Goal: Check status: Check status

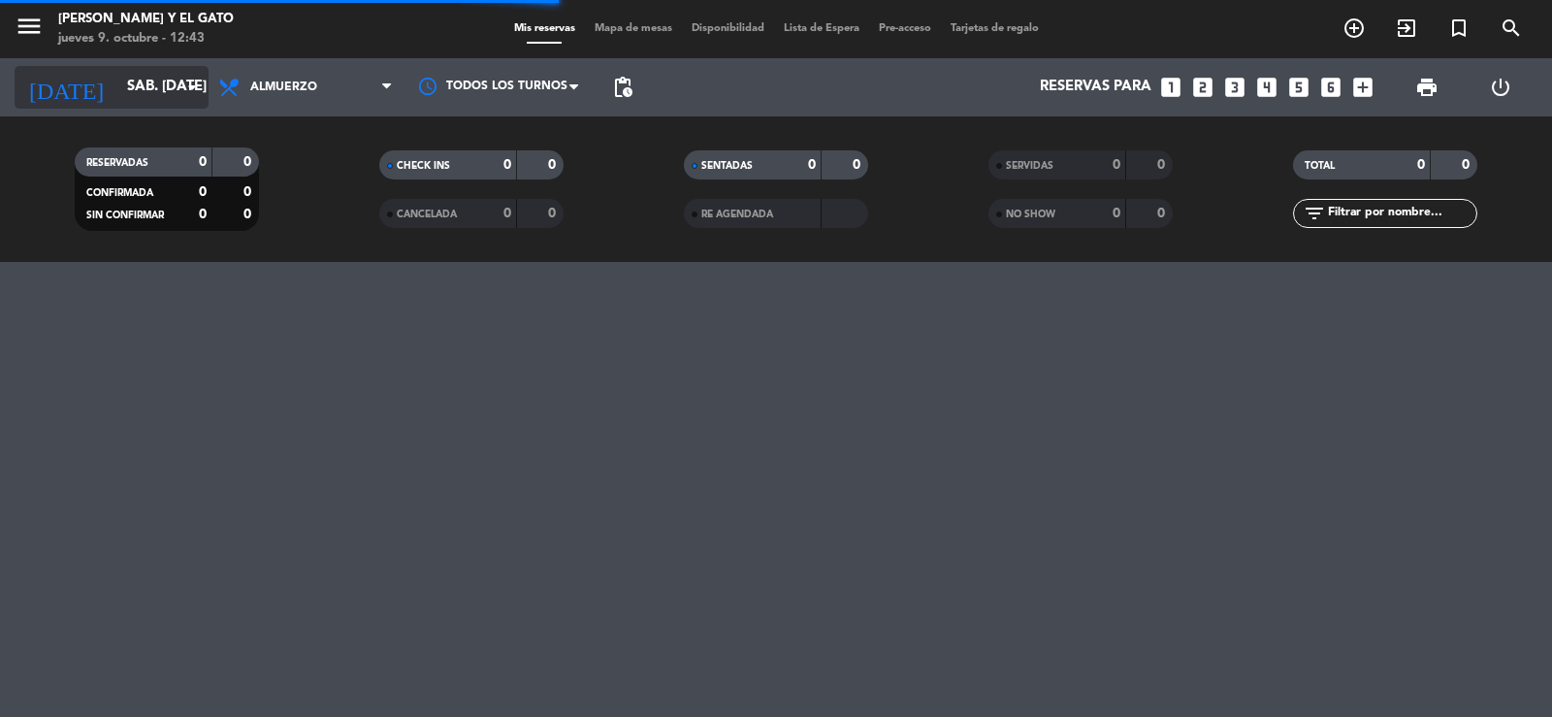
click at [119, 78] on input "sáb. [DATE]" at bounding box center [210, 87] width 187 height 37
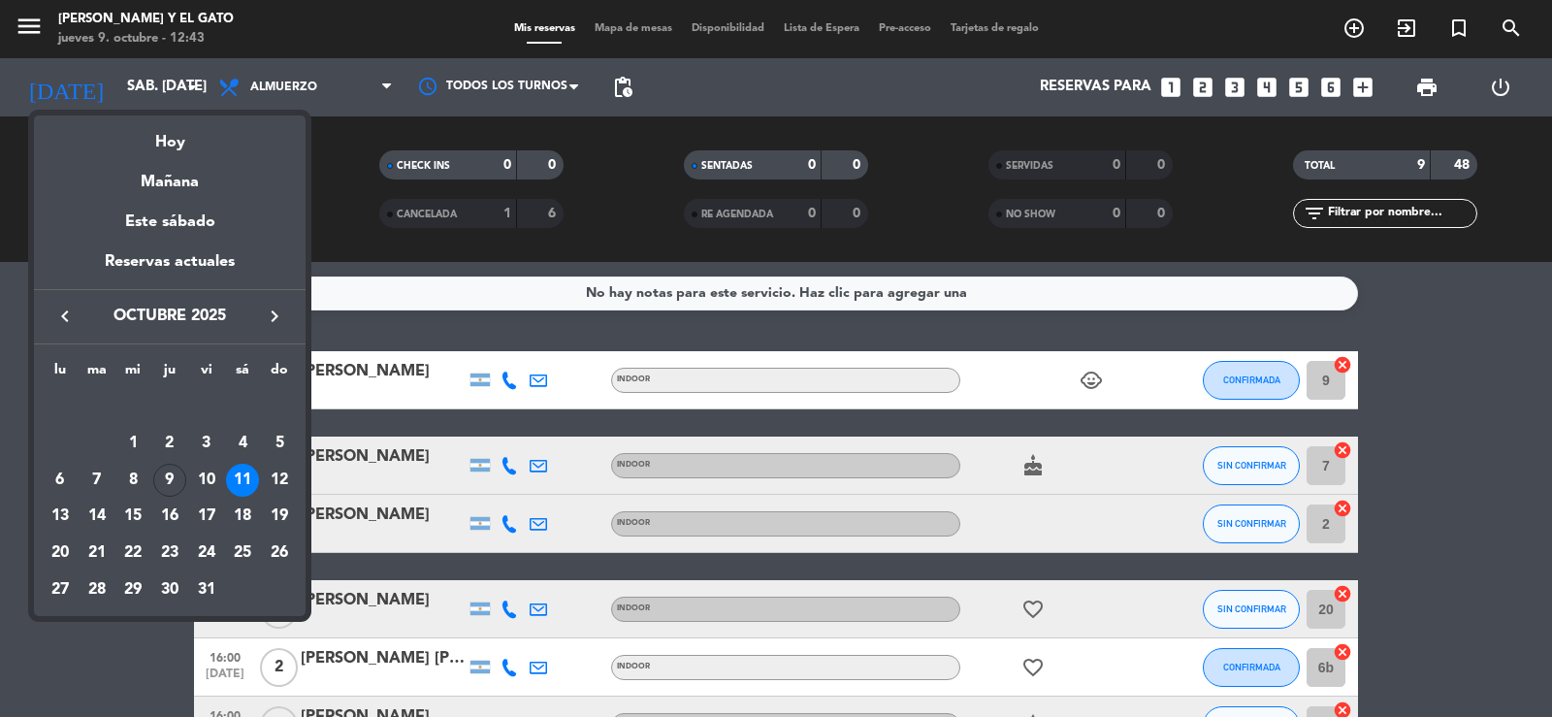
click at [249, 468] on div "11" at bounding box center [242, 480] width 33 height 33
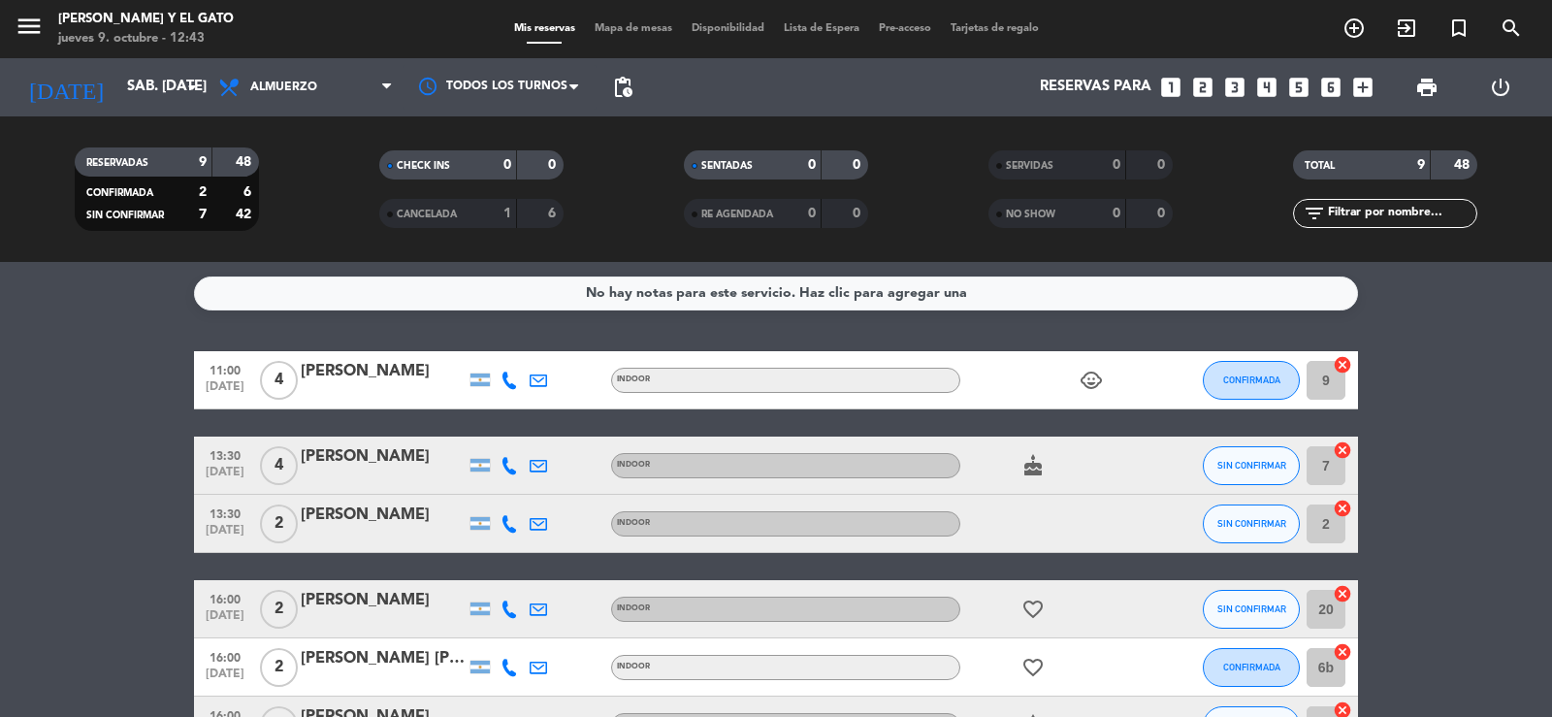
scroll to position [97, 0]
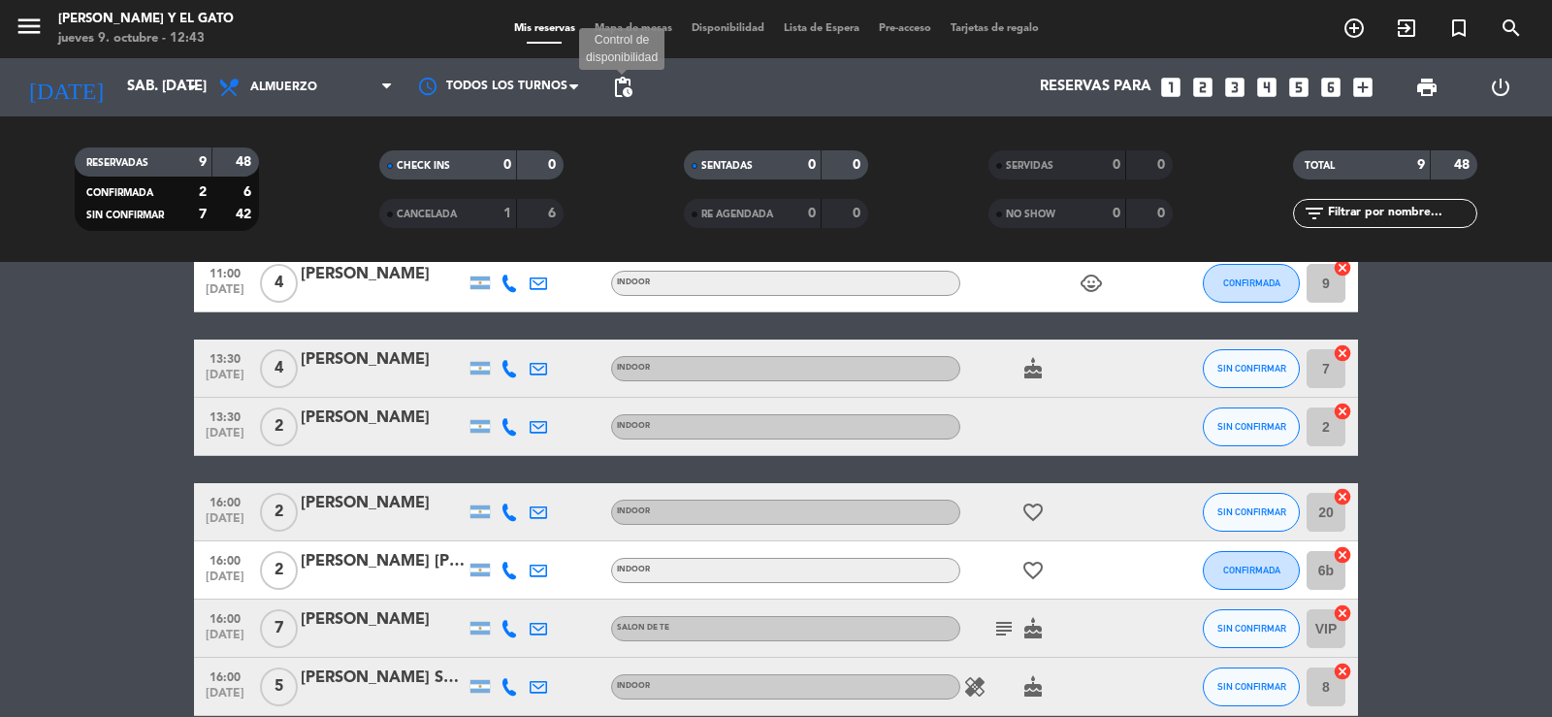
click at [625, 94] on span "pending_actions" at bounding box center [622, 87] width 23 height 23
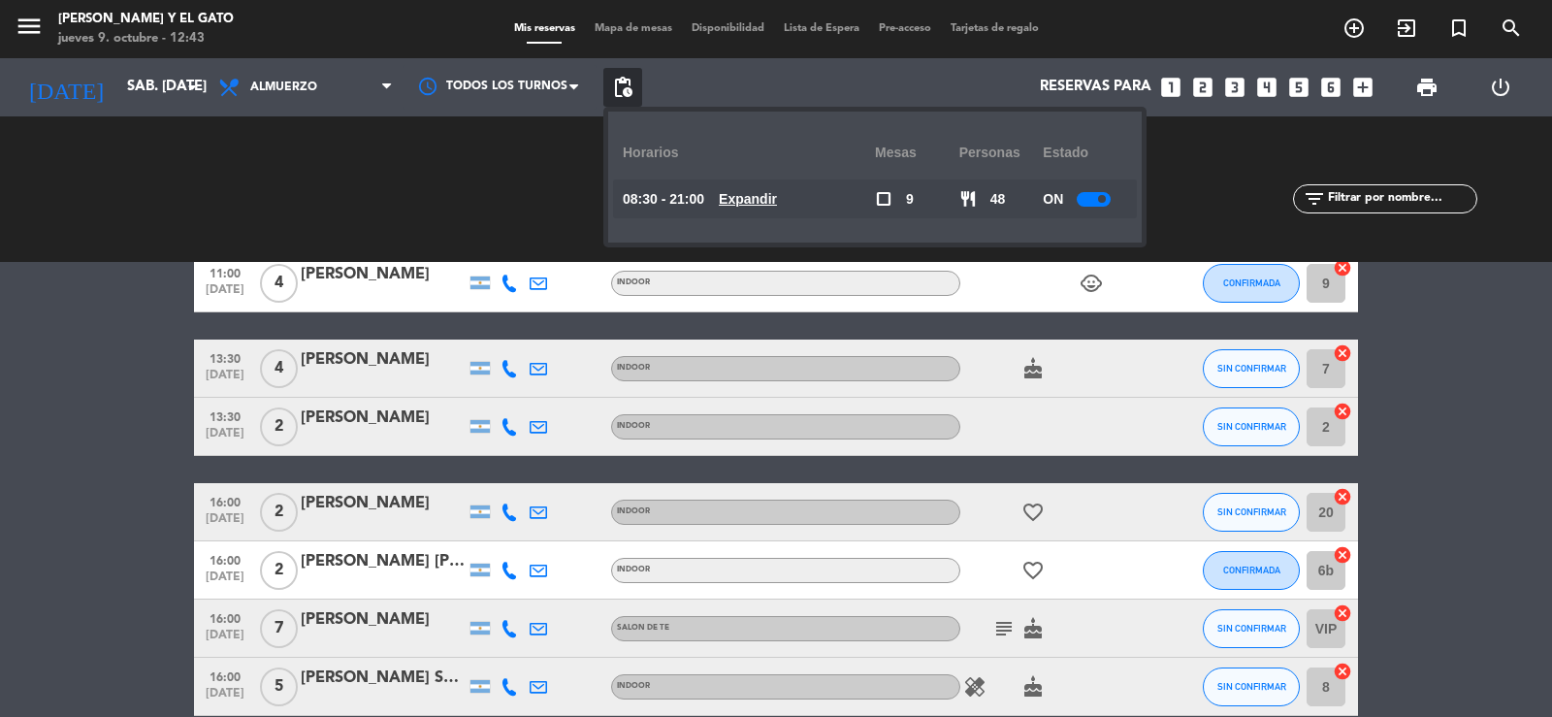
click at [777, 200] on u "Expandir" at bounding box center [748, 199] width 58 height 16
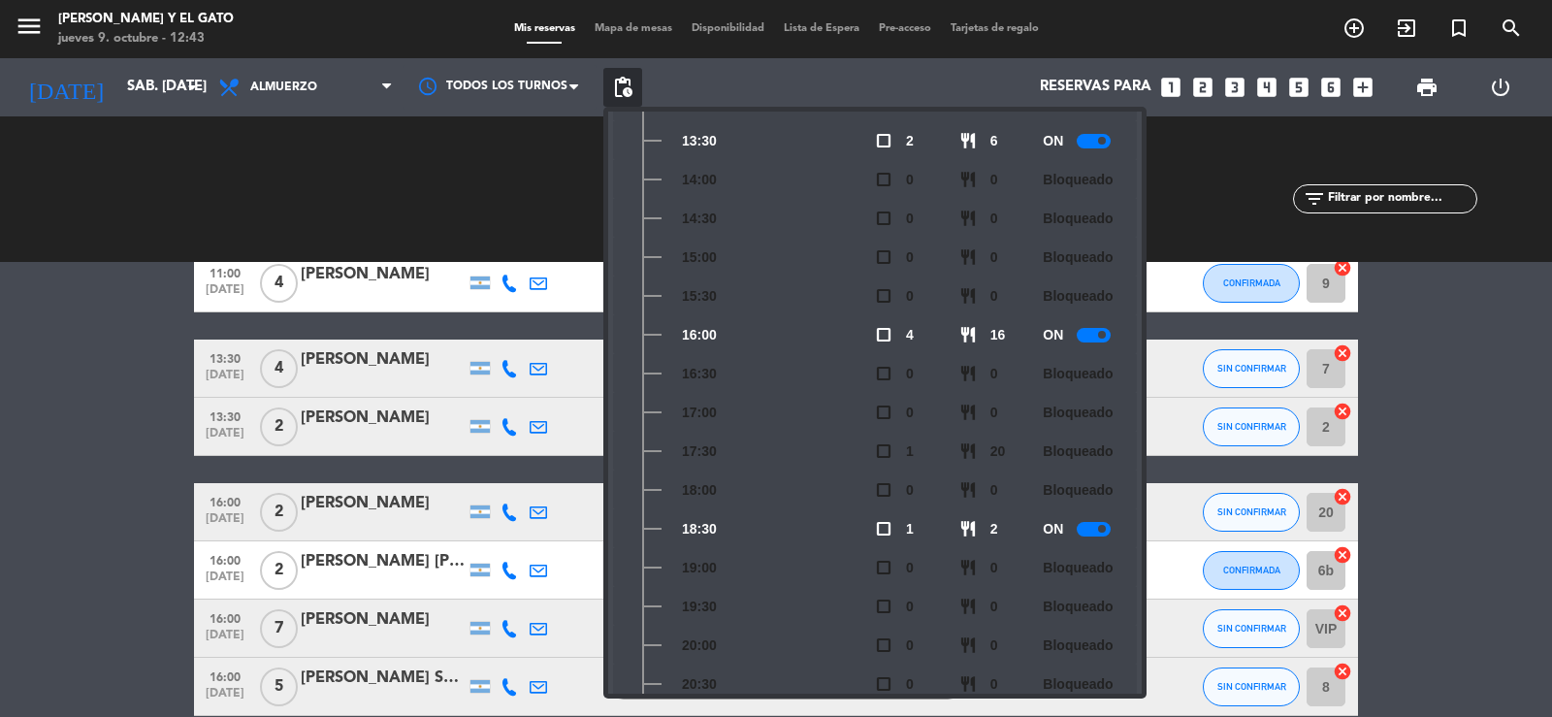
scroll to position [558, 0]
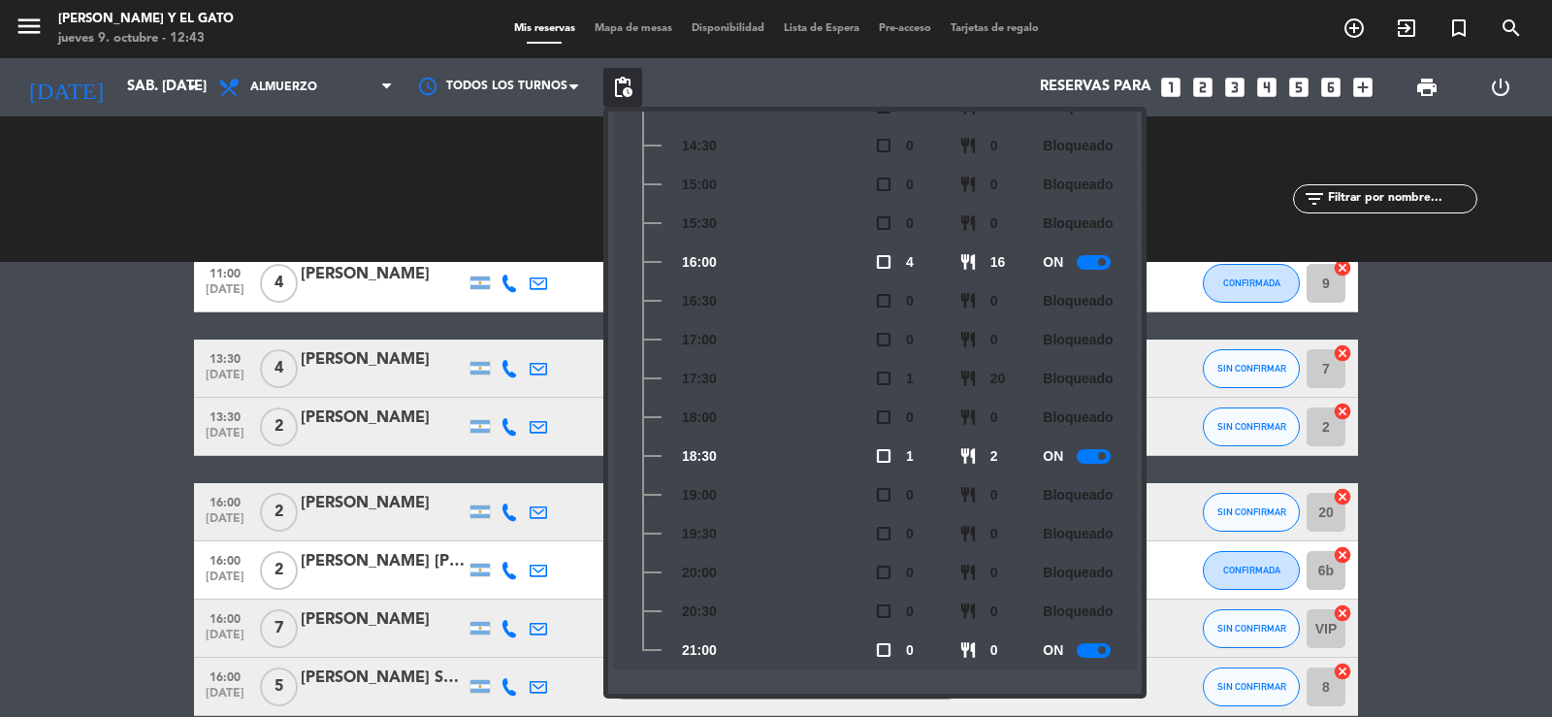
click at [46, 371] on bookings-row "11:00 [DATE] 4 [PERSON_NAME] INDOOR child_care CONFIRMADA 9 cancel 13:30 [DATE]…" at bounding box center [776, 570] width 1552 height 632
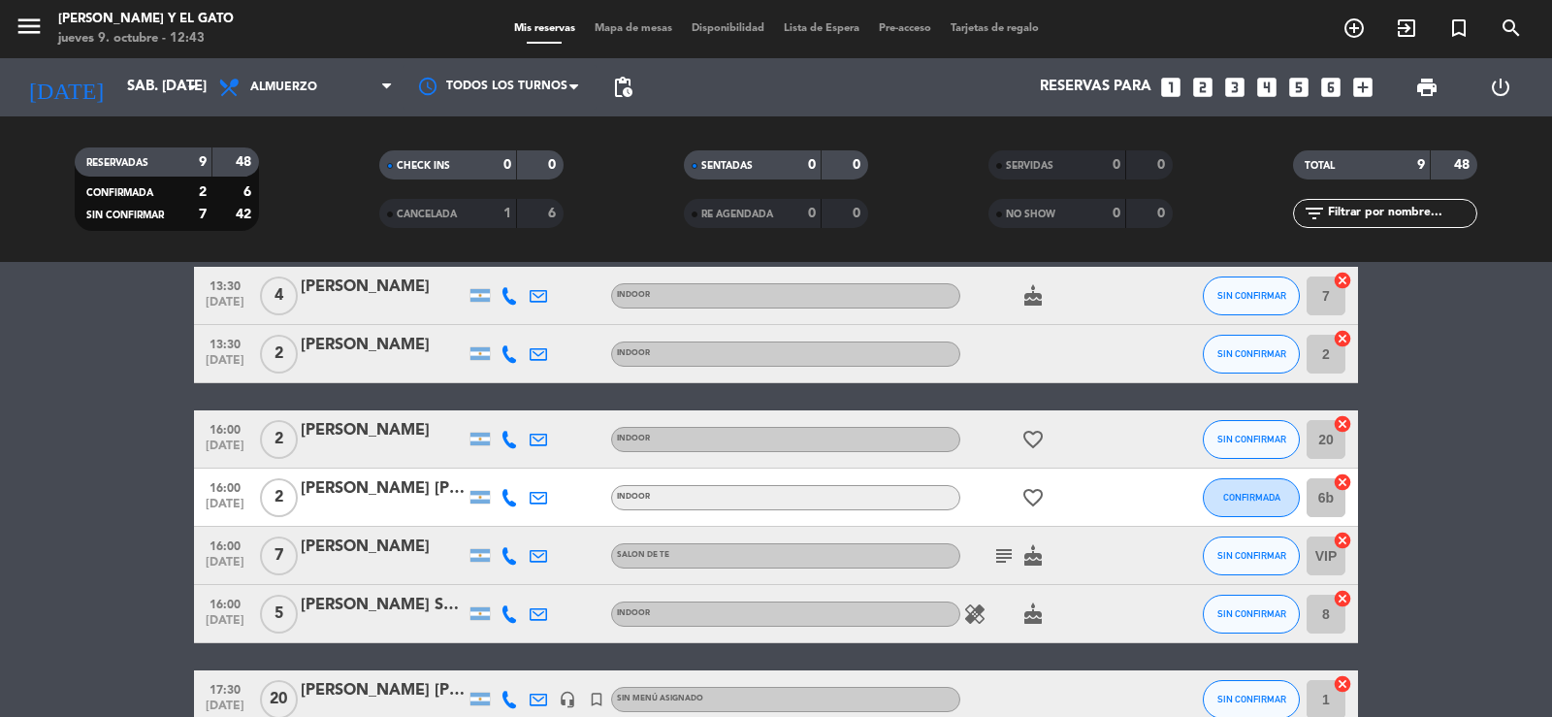
scroll to position [364, 0]
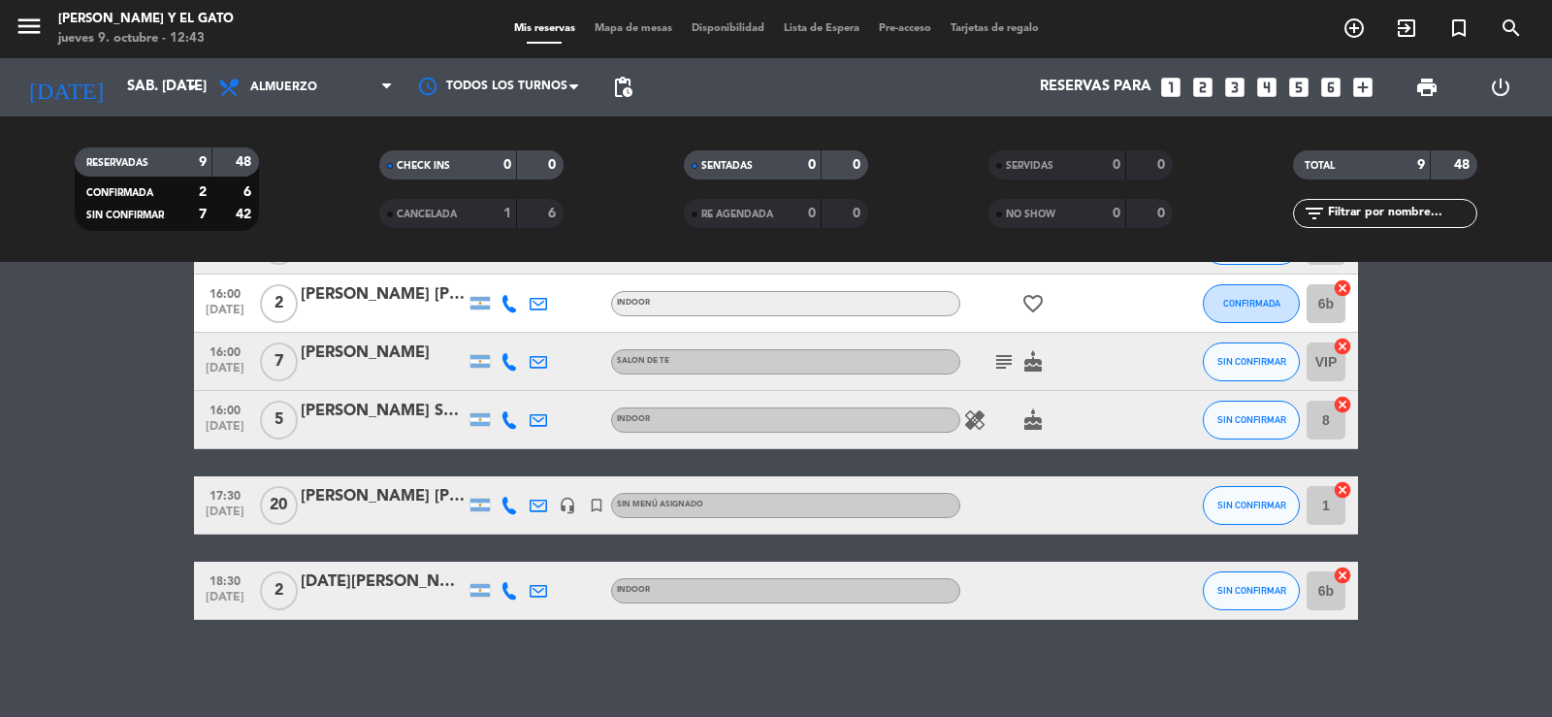
click at [54, 404] on bookings-row "11:00 [DATE] 4 [PERSON_NAME] INDOOR child_care CONFIRMADA 9 cancel 13:30 [DATE]…" at bounding box center [776, 303] width 1552 height 632
click at [163, 436] on bookings-row "11:00 [DATE] 4 [PERSON_NAME] INDOOR child_care CONFIRMADA 9 cancel 13:30 [DATE]…" at bounding box center [776, 303] width 1552 height 632
click at [123, 83] on input "sáb. [DATE]" at bounding box center [210, 87] width 187 height 37
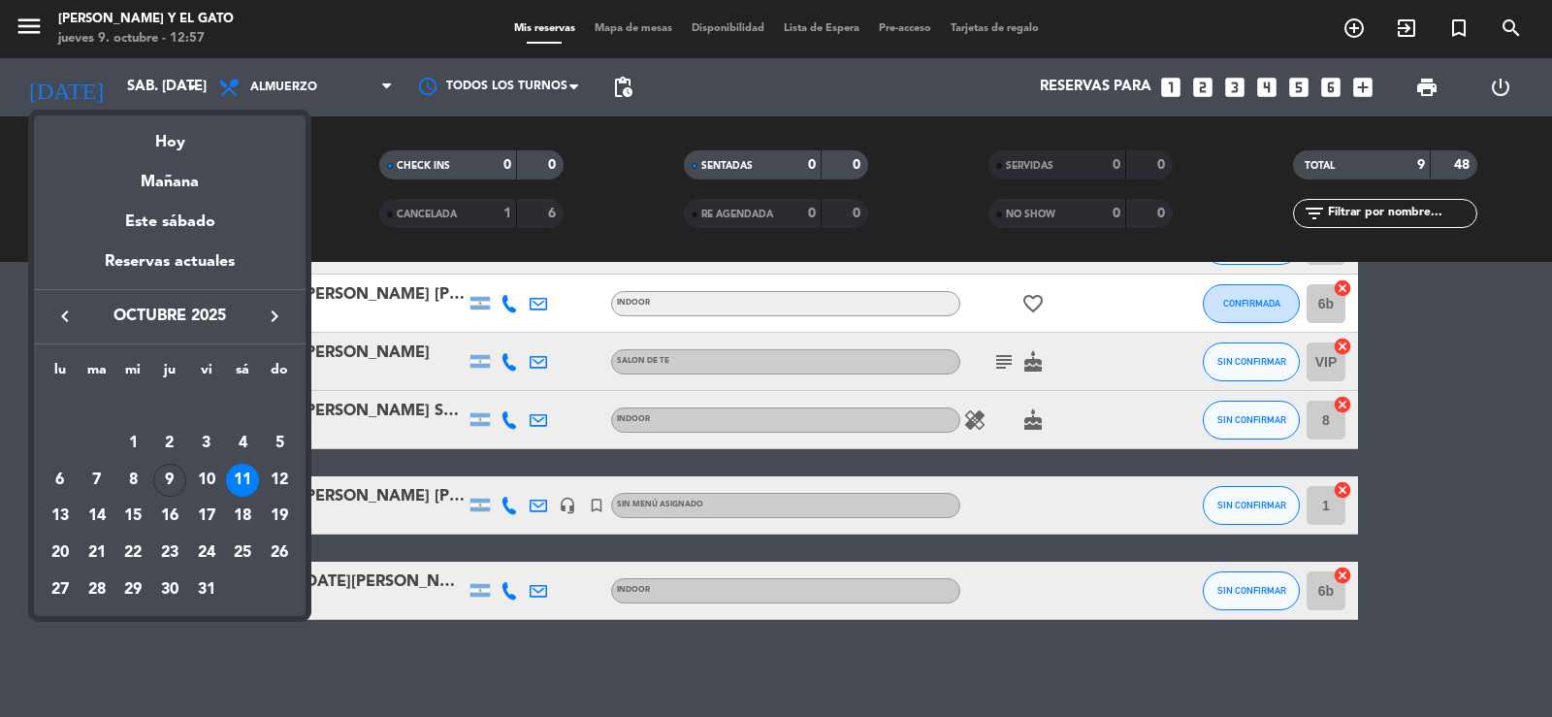
click at [472, 653] on div at bounding box center [776, 358] width 1552 height 717
